Goal: Find specific page/section: Find specific page/section

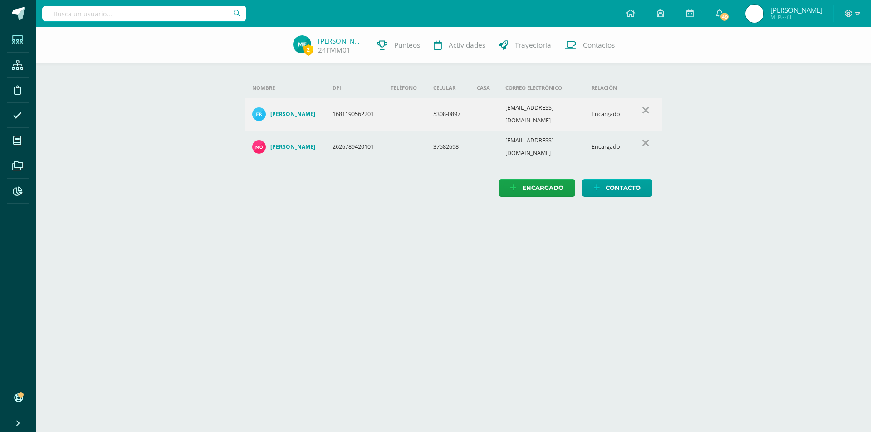
click at [10, 46] on span at bounding box center [17, 39] width 20 height 20
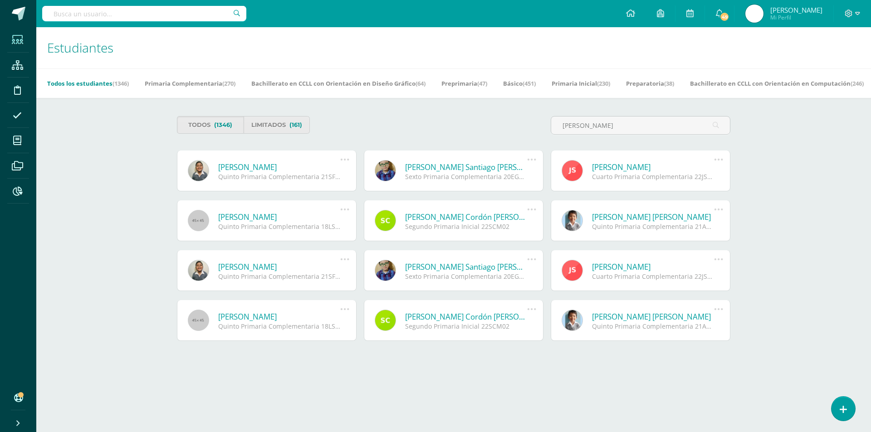
type input "[PERSON_NAME]"
click at [314, 162] on link "[PERSON_NAME]" at bounding box center [279, 167] width 122 height 10
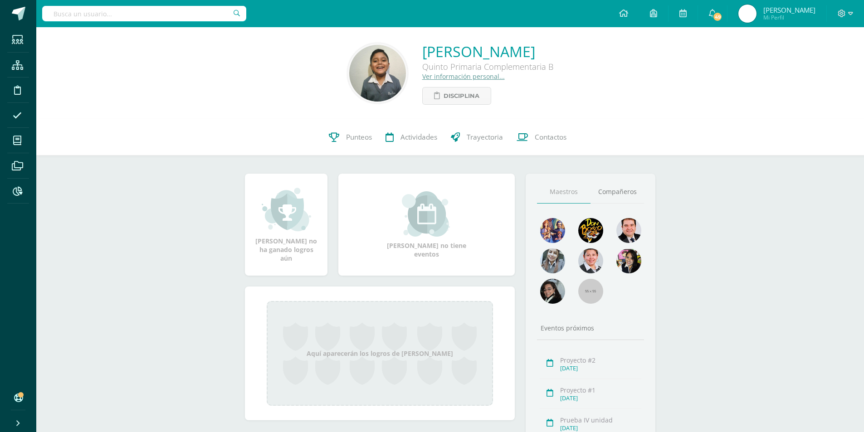
drag, startPoint x: 0, startPoint y: 0, endPoint x: 184, endPoint y: 276, distance: 331.6
click at [180, 263] on div "[PERSON_NAME] Quinto Primaria Complementaria B Ver información personal... Disc…" at bounding box center [450, 271] width 828 height 488
click at [20, 39] on icon at bounding box center [17, 39] width 11 height 9
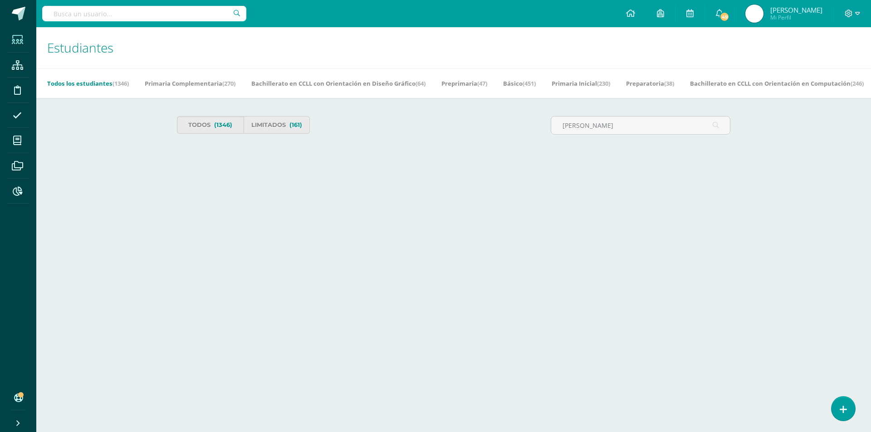
type input "Marcelo quinteros"
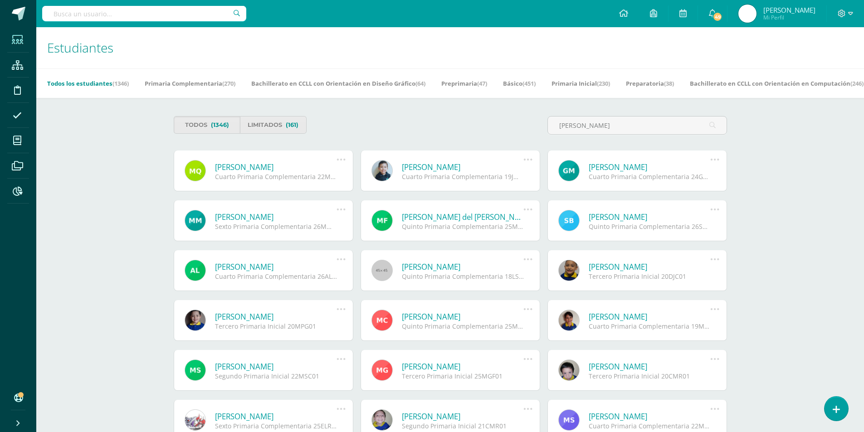
click at [288, 169] on link "Marcelo Alejandro Quinteros González" at bounding box center [276, 167] width 122 height 10
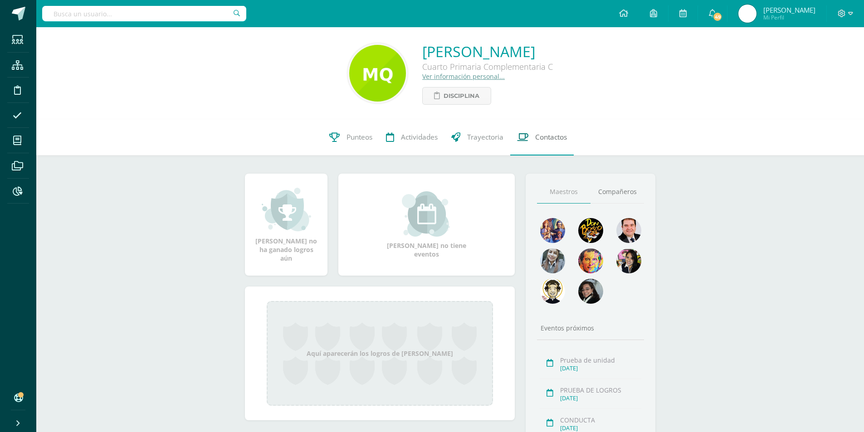
click at [549, 141] on span "Contactos" at bounding box center [551, 137] width 32 height 10
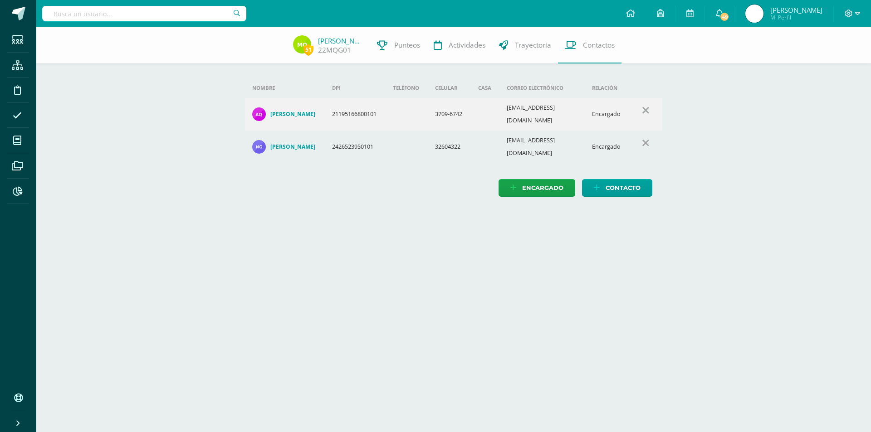
click at [20, 39] on icon at bounding box center [17, 39] width 11 height 9
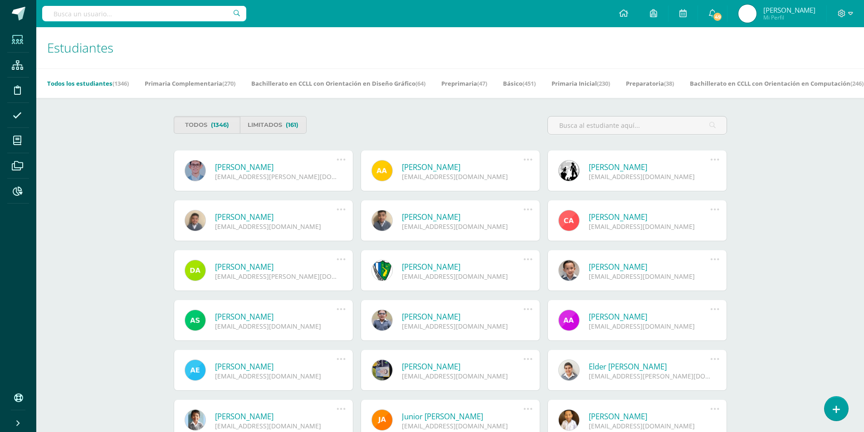
click at [627, 138] on div at bounding box center [637, 129] width 187 height 26
click at [624, 125] on input "text" at bounding box center [637, 126] width 179 height 18
type input "aya"
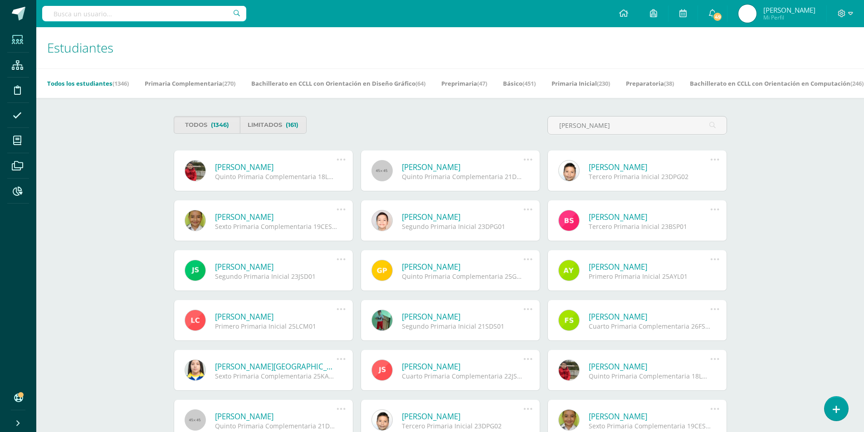
type input "ayala"
click at [476, 168] on link "David Gerardo Ayala Solares" at bounding box center [463, 167] width 122 height 10
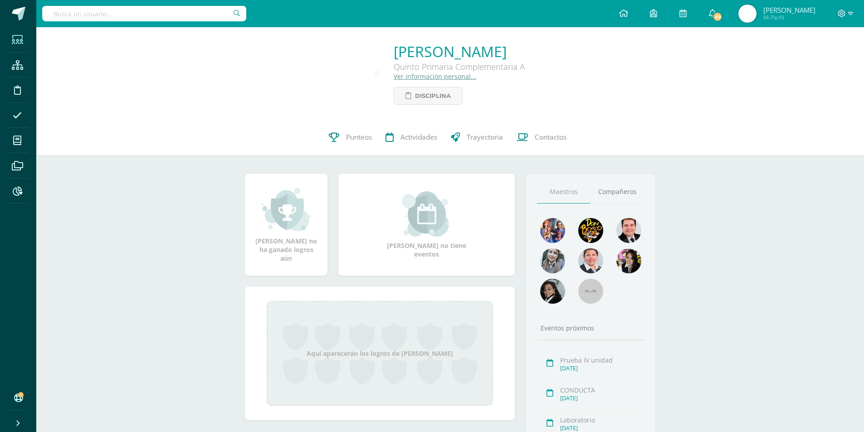
click at [15, 40] on icon at bounding box center [17, 39] width 11 height 9
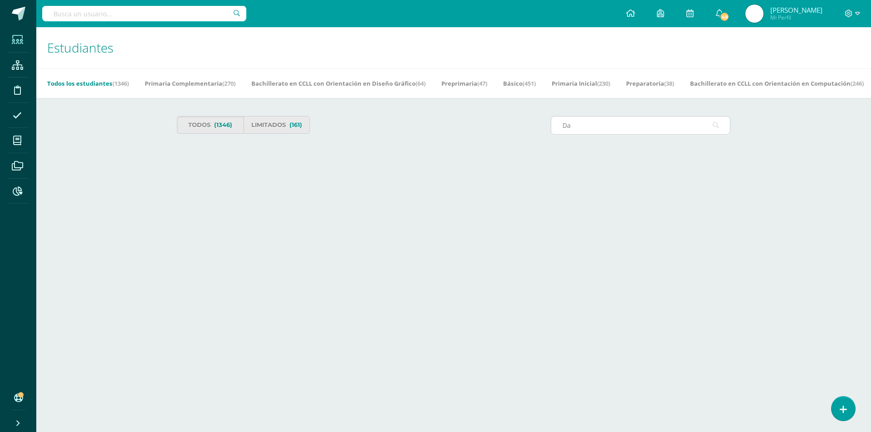
type input "D"
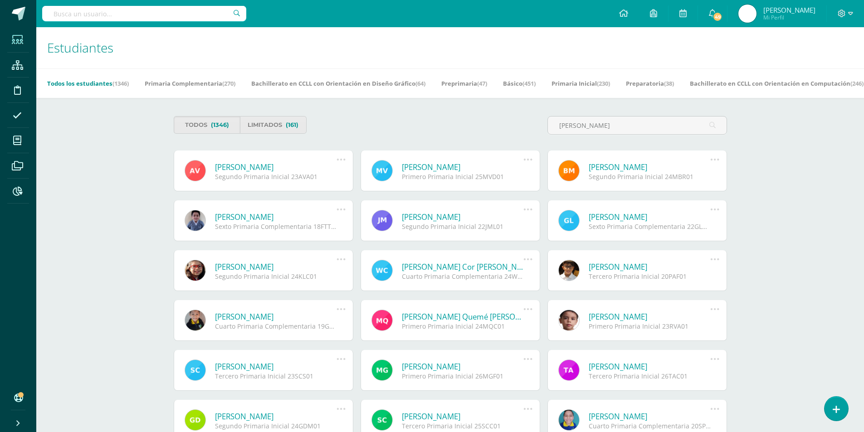
type input "[PERSON_NAME]"
click at [320, 165] on link "[PERSON_NAME]" at bounding box center [276, 167] width 122 height 10
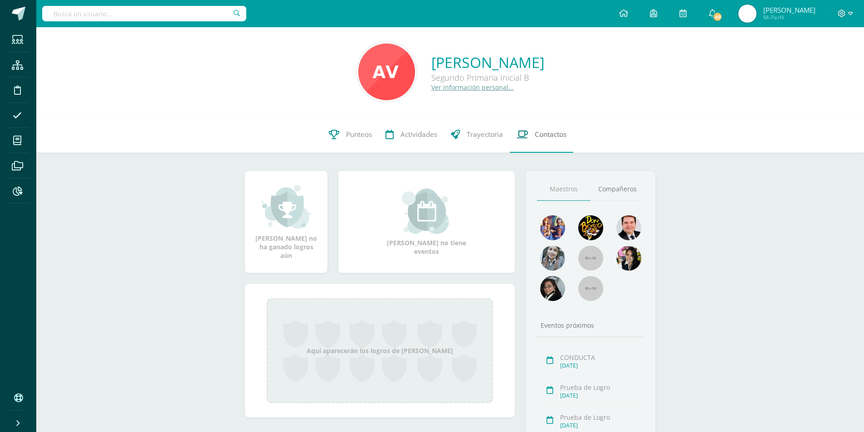
click at [543, 132] on span "Contactos" at bounding box center [551, 135] width 32 height 10
